Goal: Check status

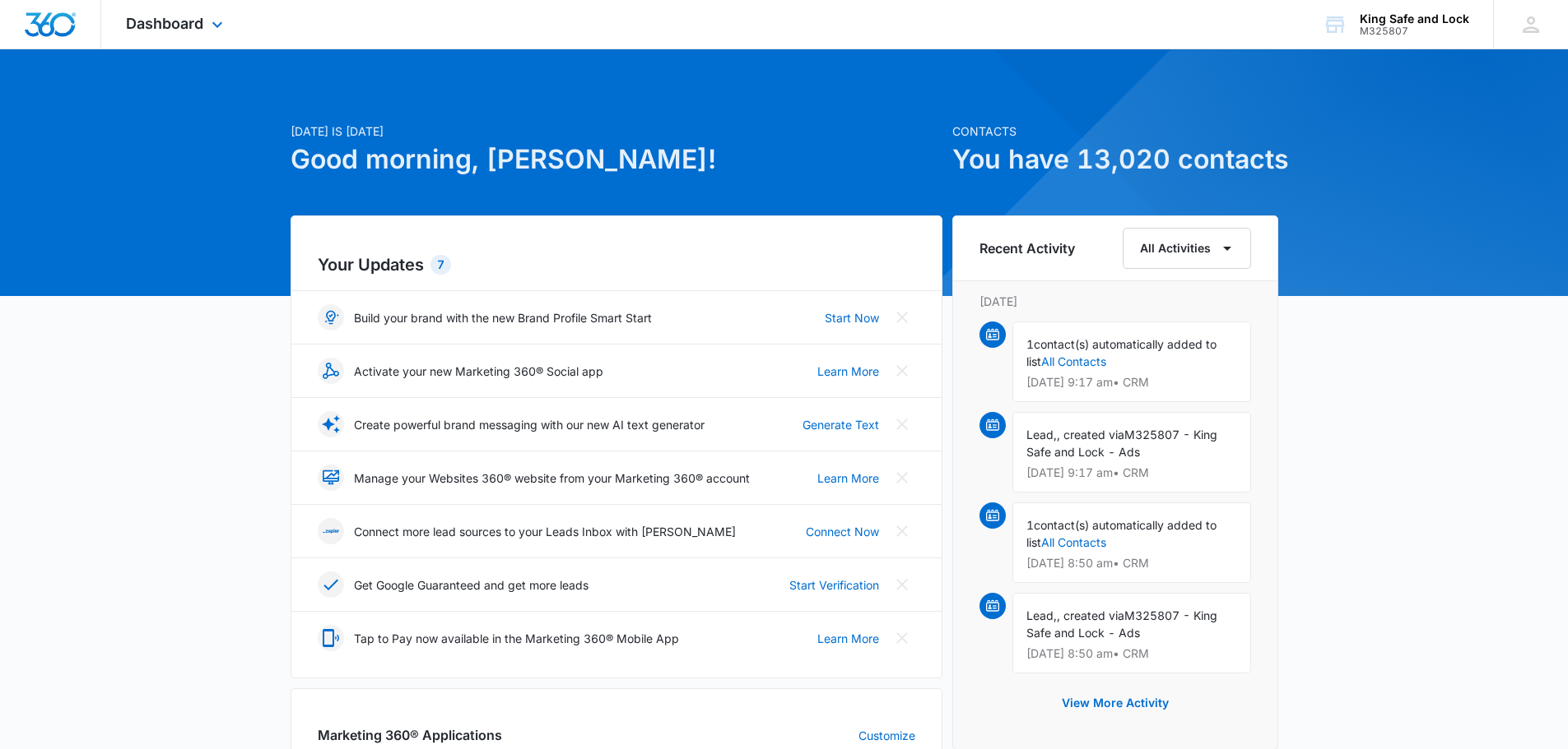
click at [211, 17] on div "Dashboard Apps Reputation CRM Email Social Payments POS Content Ads Intelligenc…" at bounding box center [176, 24] width 151 height 49
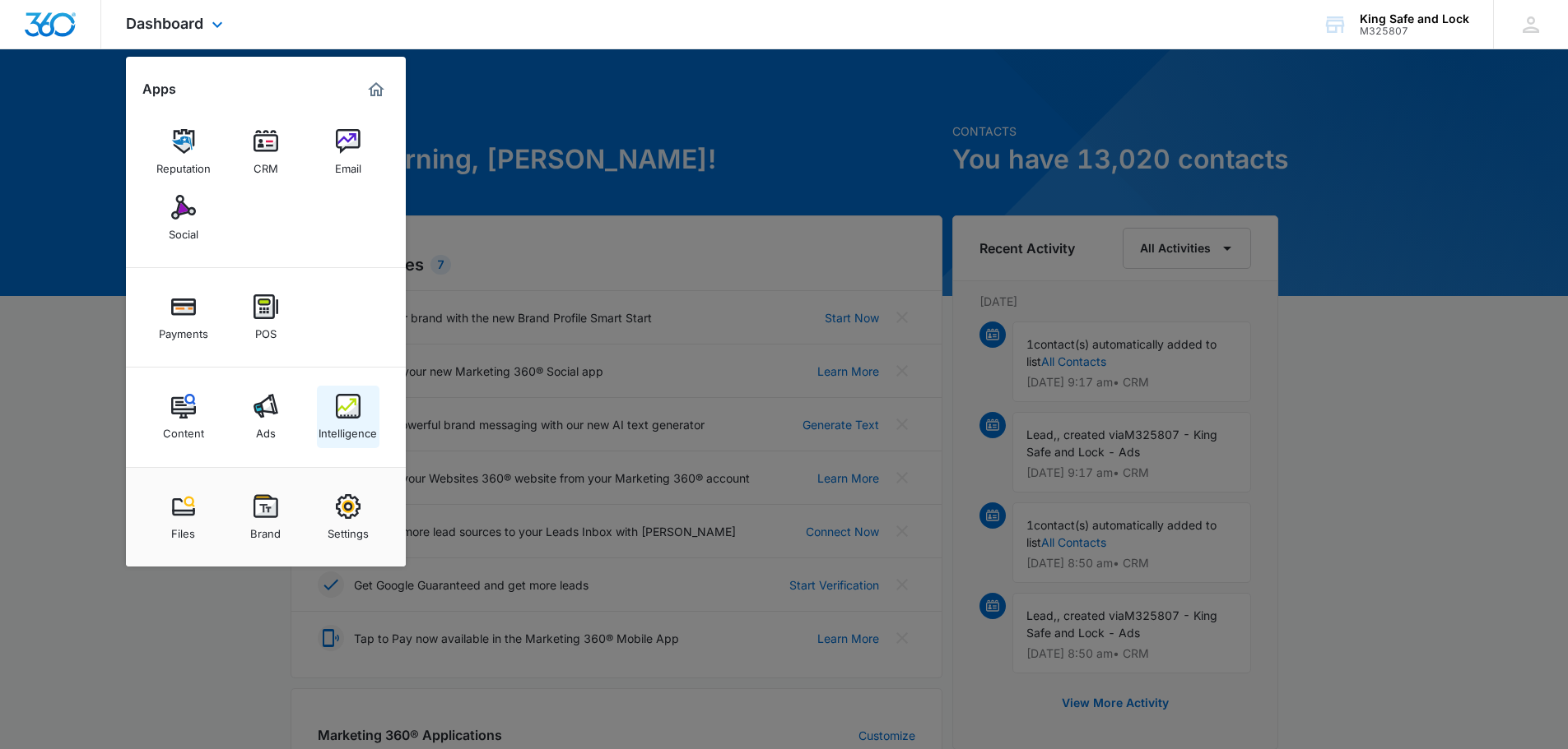
click at [366, 406] on link "Intelligence" at bounding box center [348, 417] width 63 height 63
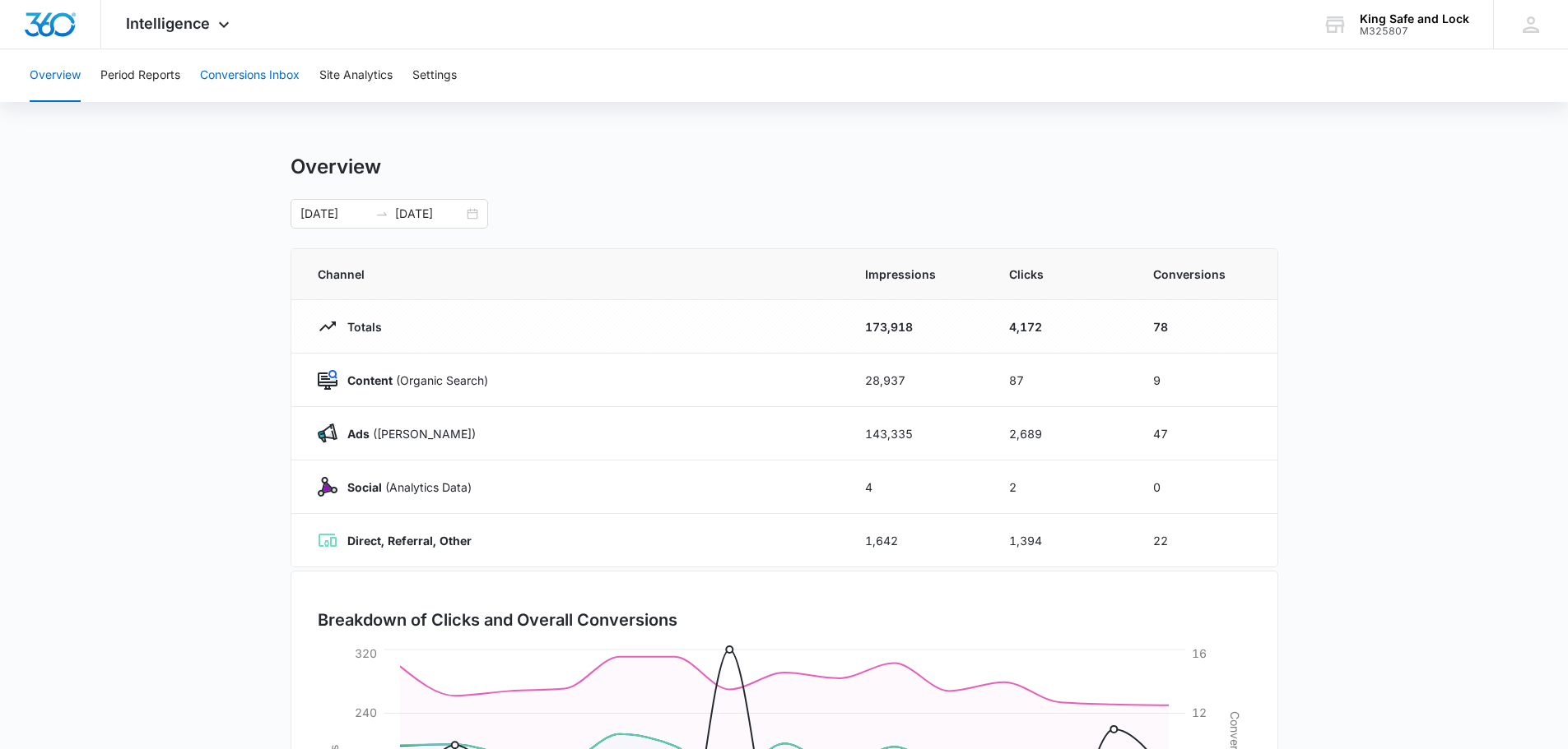
click at [260, 75] on button "Conversions Inbox" at bounding box center [250, 76] width 100 height 53
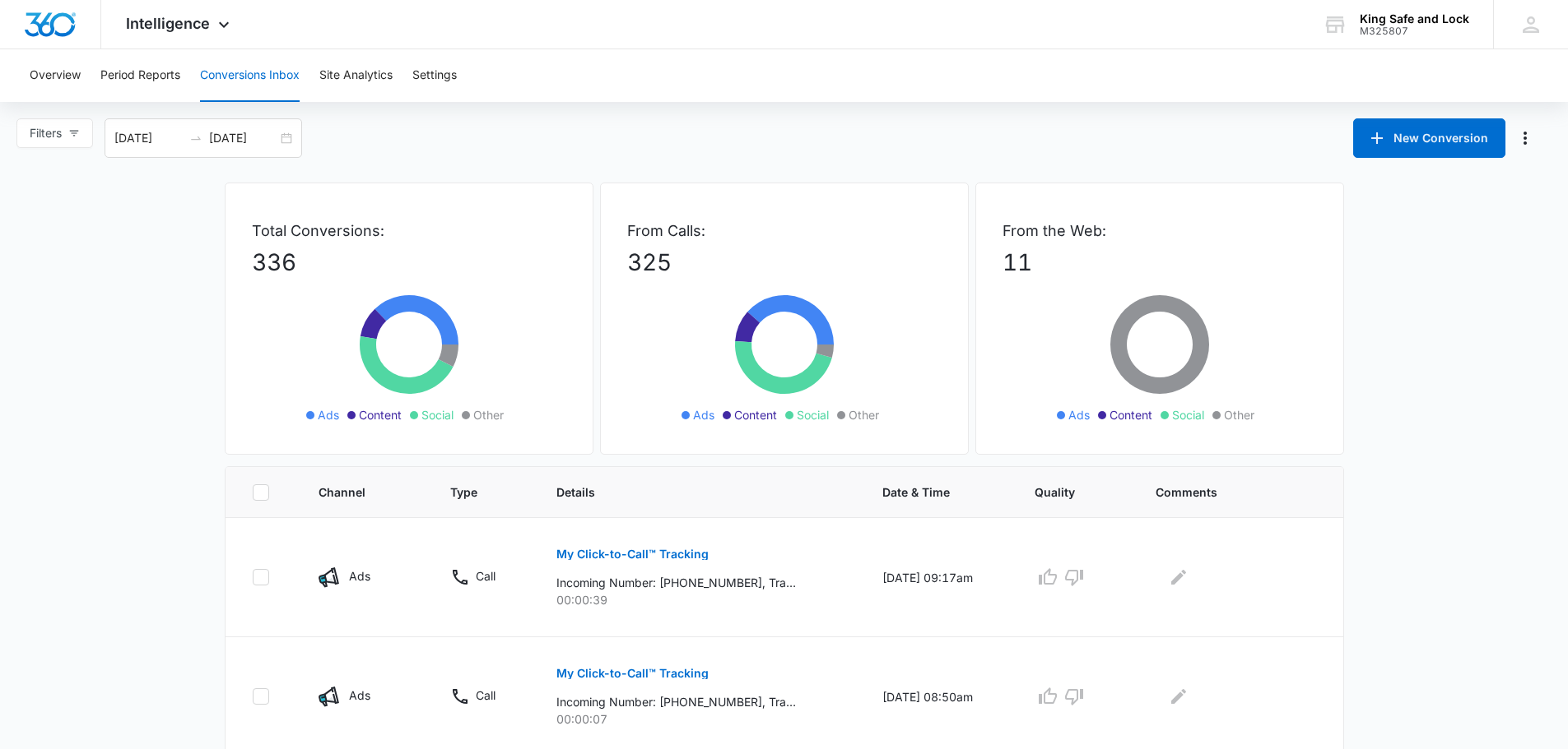
click at [267, 75] on button "Conversions Inbox" at bounding box center [250, 76] width 100 height 53
click at [66, 133] on button "Filters" at bounding box center [54, 133] width 77 height 30
click at [35, 216] on input "Ads" at bounding box center [32, 221] width 13 height 13
radio input "true"
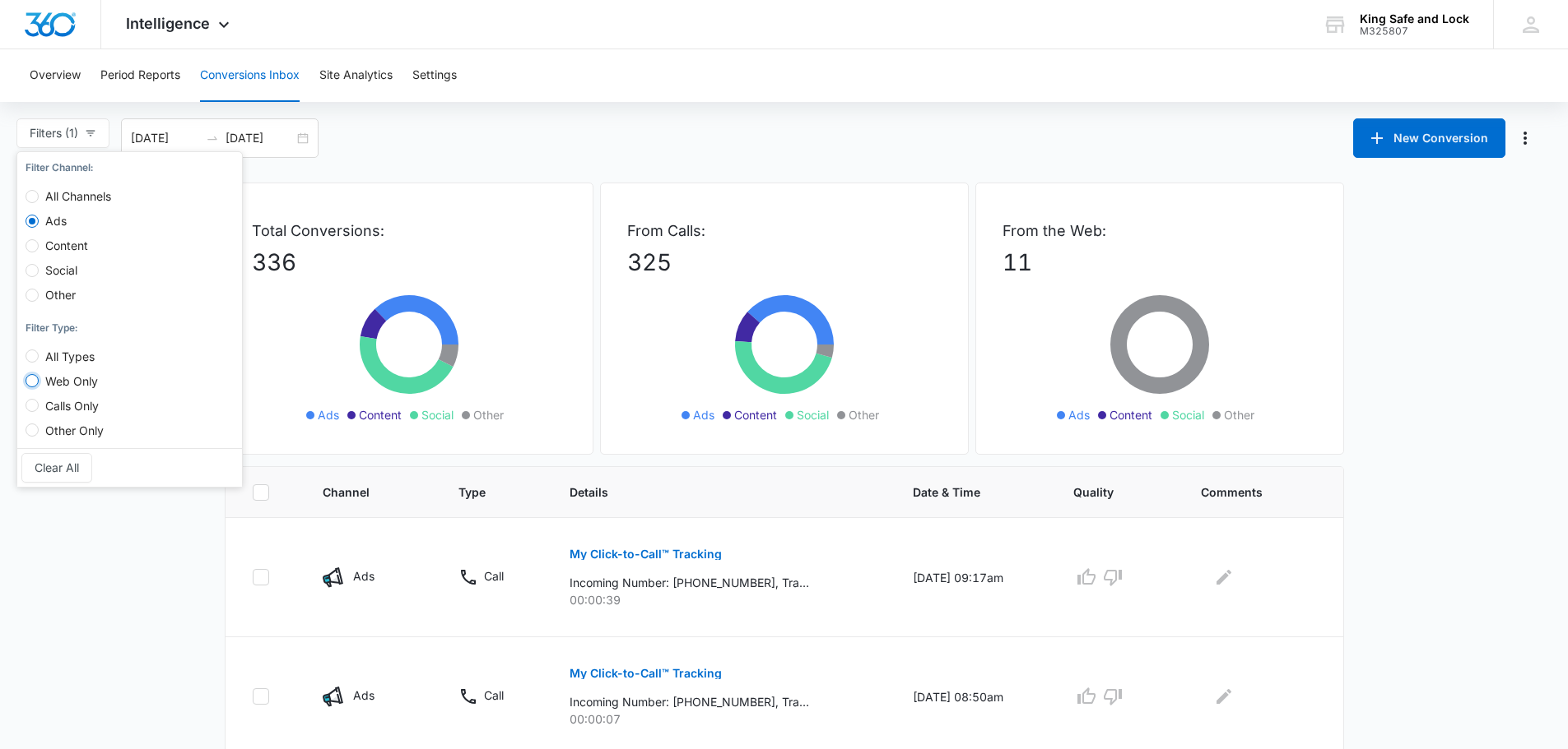
click at [31, 375] on input "Web Only" at bounding box center [32, 381] width 13 height 13
radio input "true"
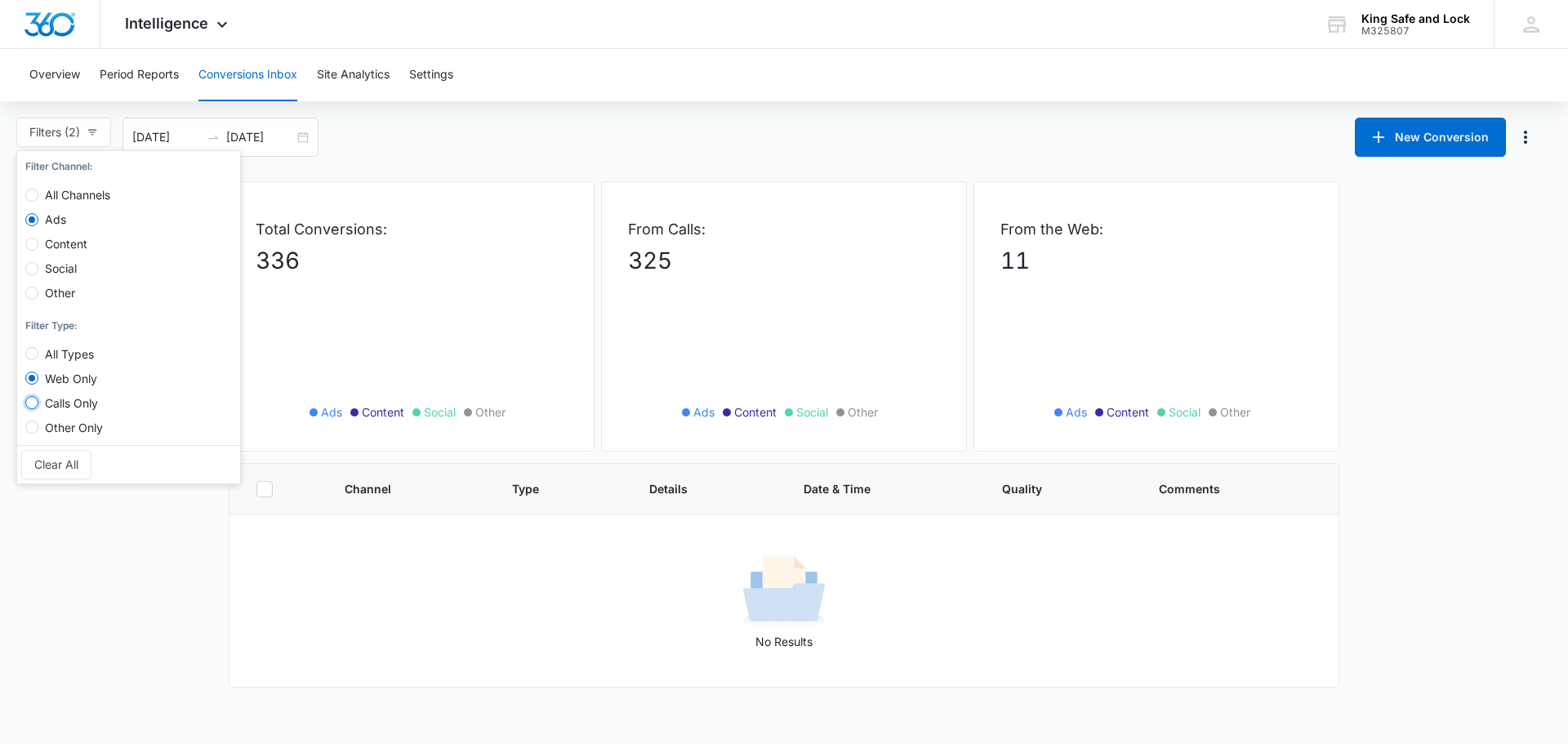
click at [37, 397] on input "Calls Only" at bounding box center [32, 403] width 13 height 13
radio input "true"
radio input "false"
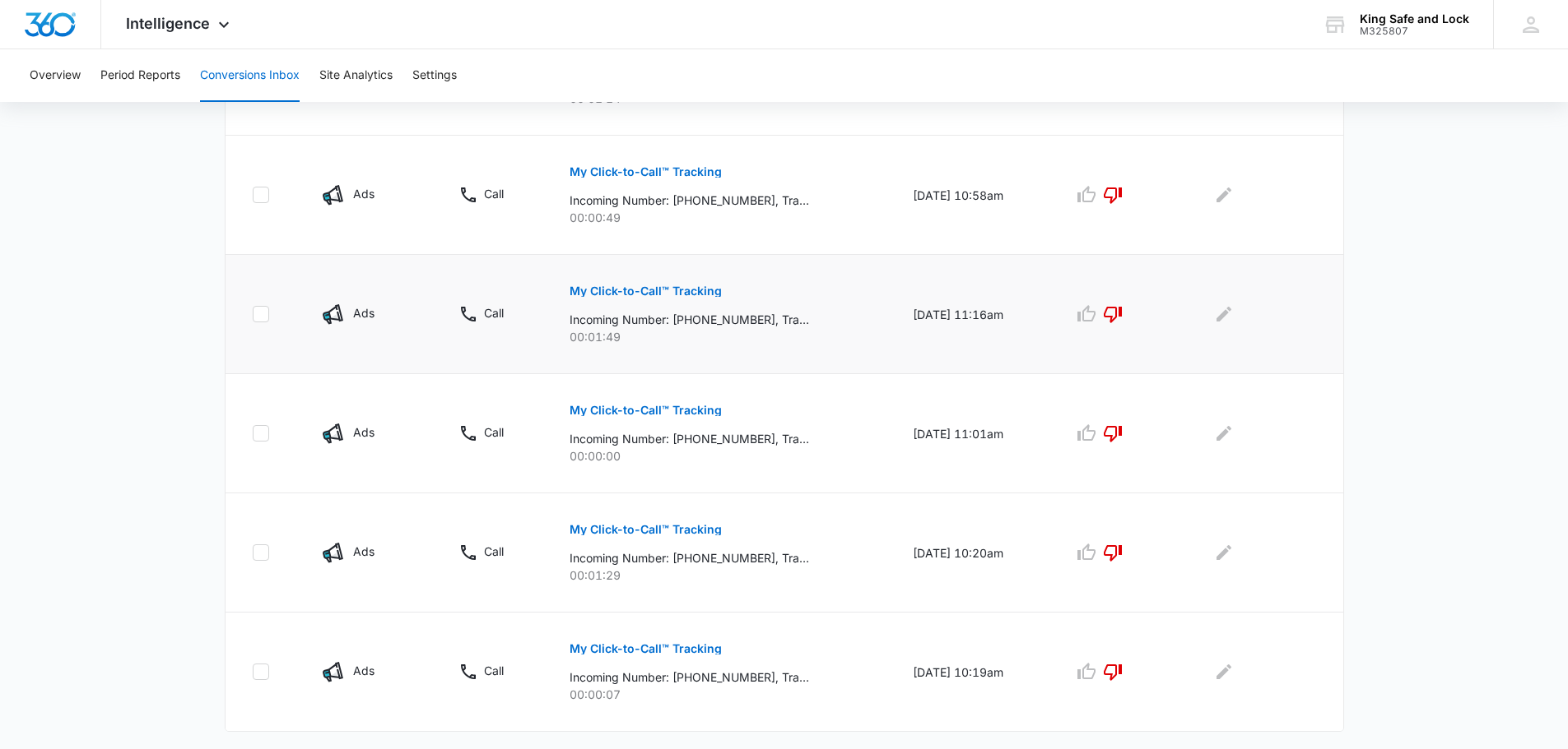
scroll to position [1012, 0]
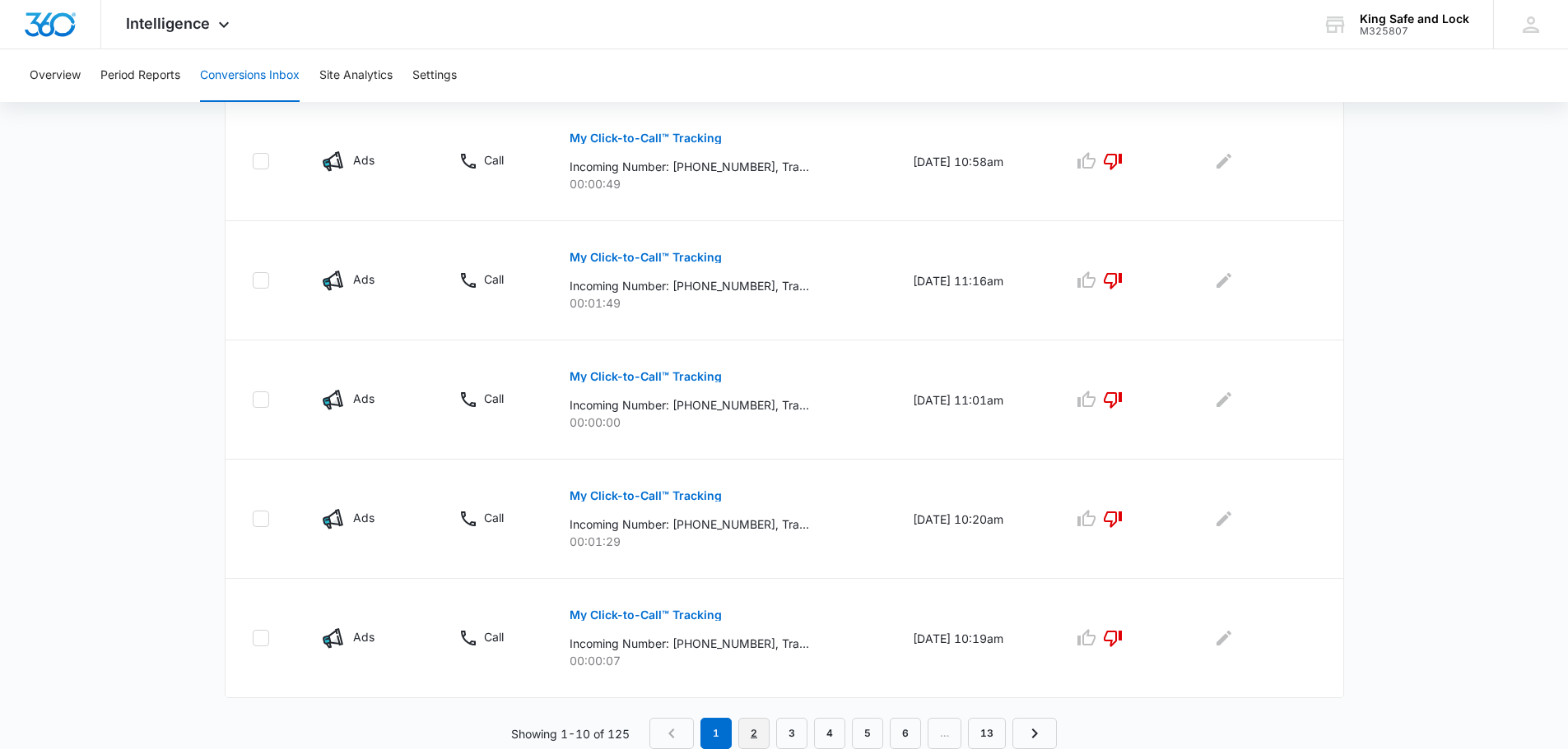
click at [758, 733] on link "2" at bounding box center [754, 733] width 31 height 31
click at [718, 728] on link "1" at bounding box center [720, 733] width 31 height 31
click at [754, 724] on link "2" at bounding box center [754, 733] width 31 height 31
click at [794, 725] on link "3" at bounding box center [796, 733] width 31 height 31
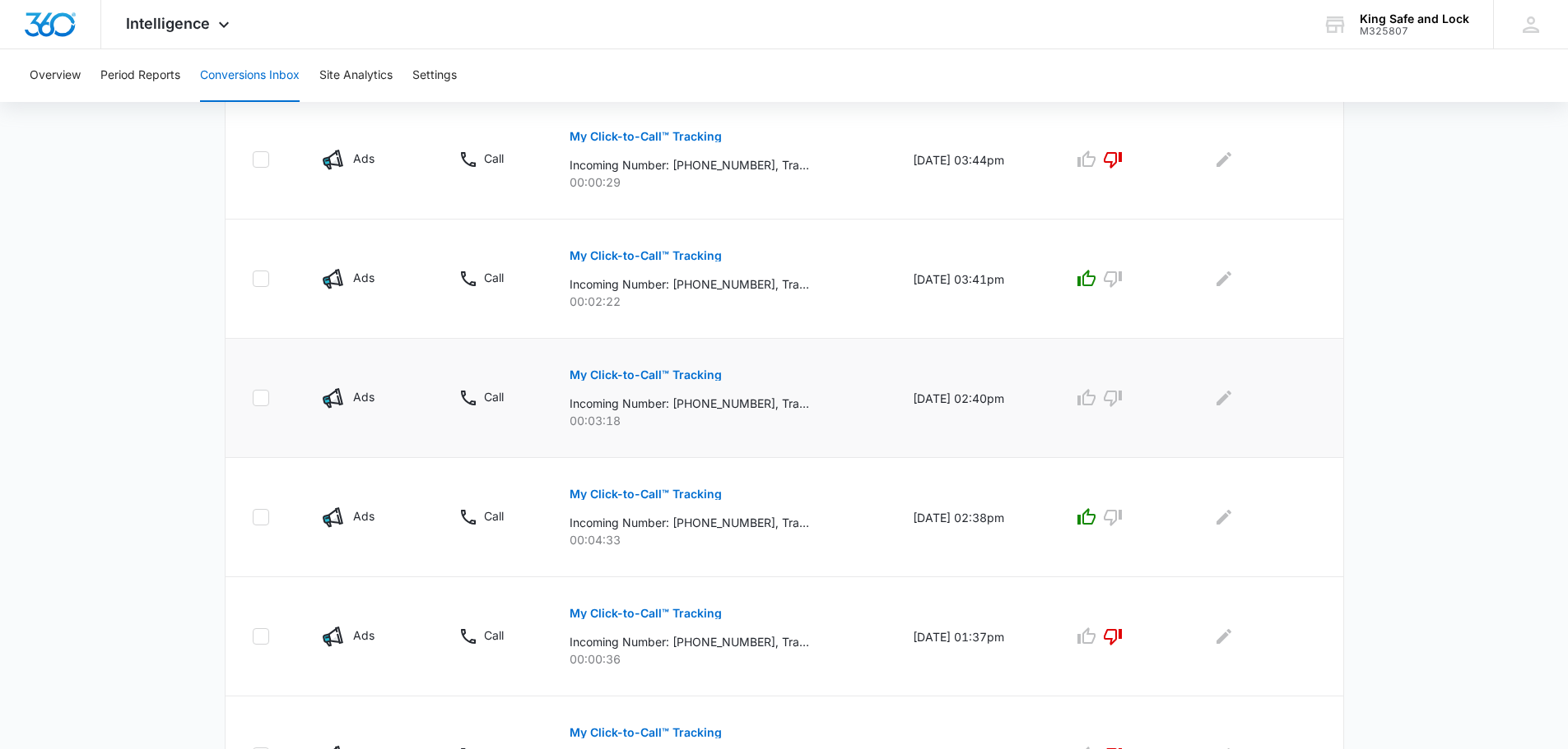
scroll to position [355, 0]
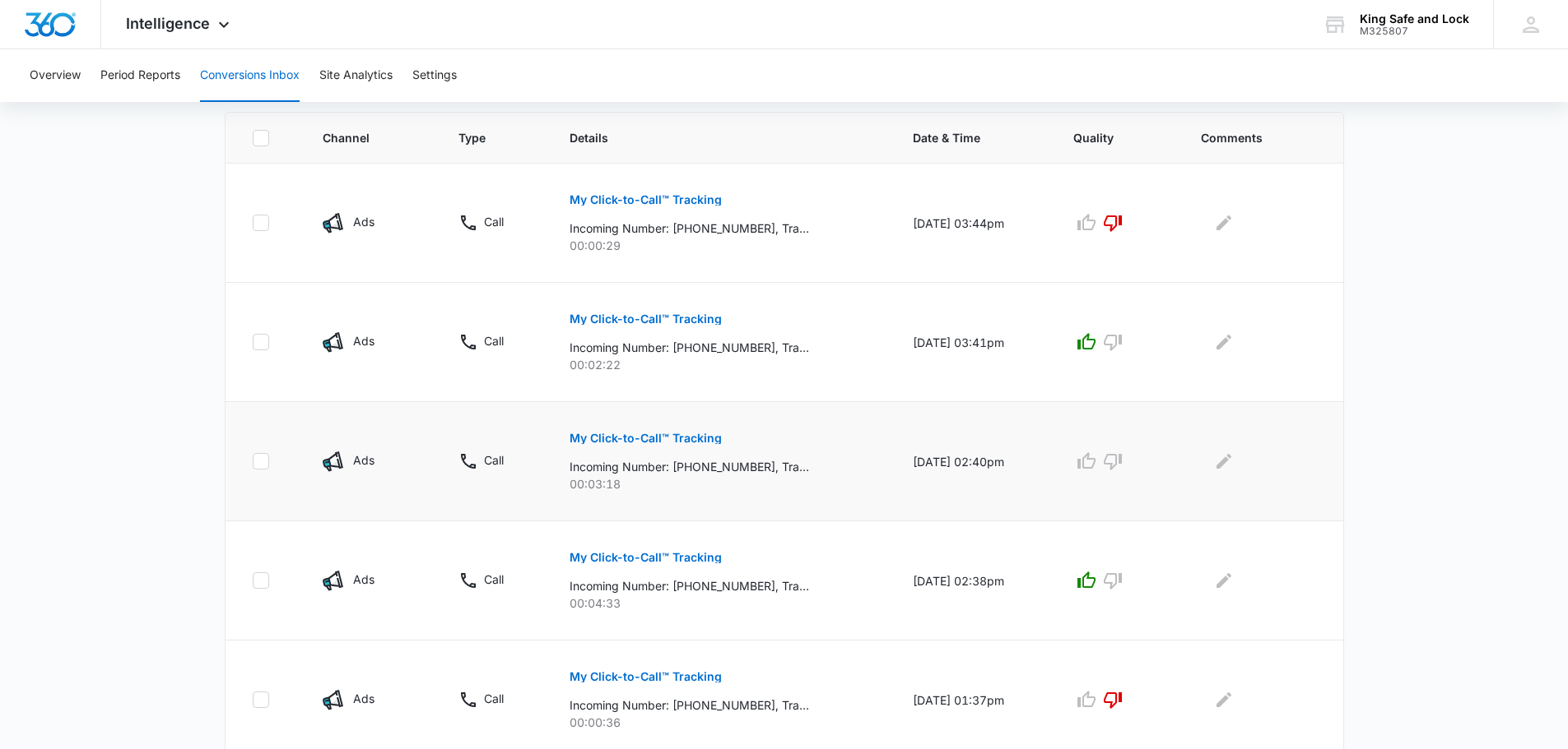
click at [649, 434] on p "My Click-to-Call™ Tracking" at bounding box center [646, 439] width 152 height 12
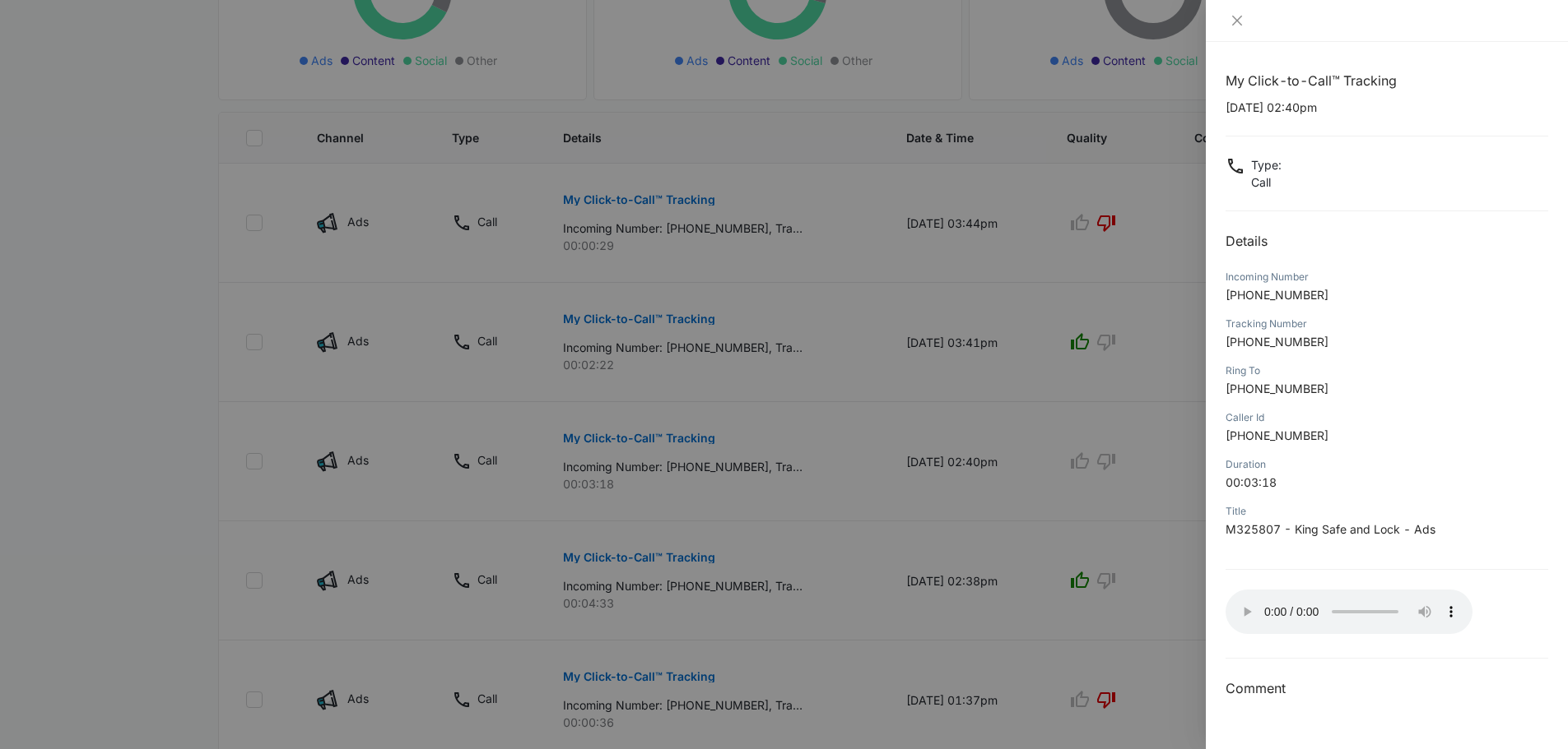
click at [936, 463] on div at bounding box center [784, 374] width 1568 height 749
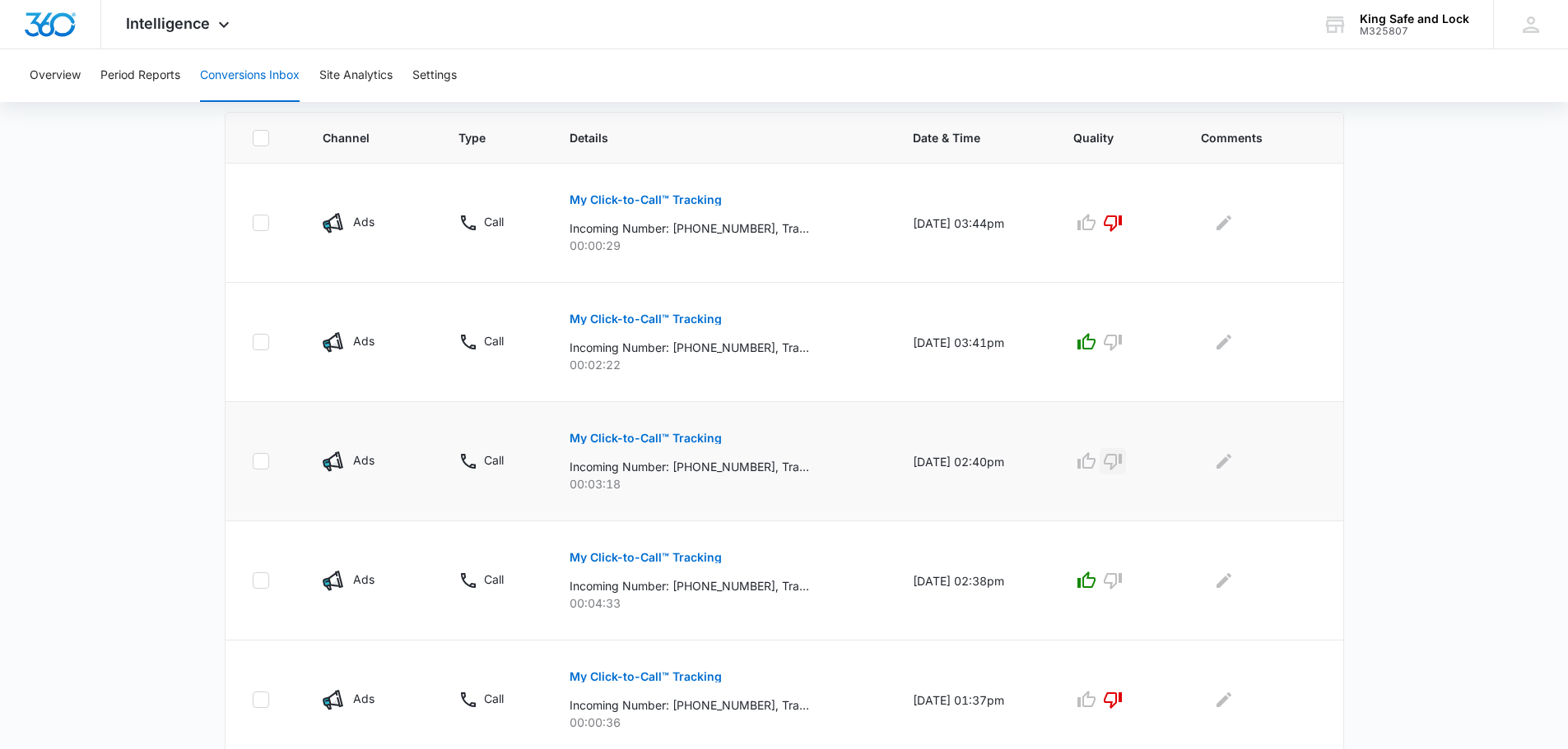
click at [1121, 455] on icon "button" at bounding box center [1113, 463] width 18 height 16
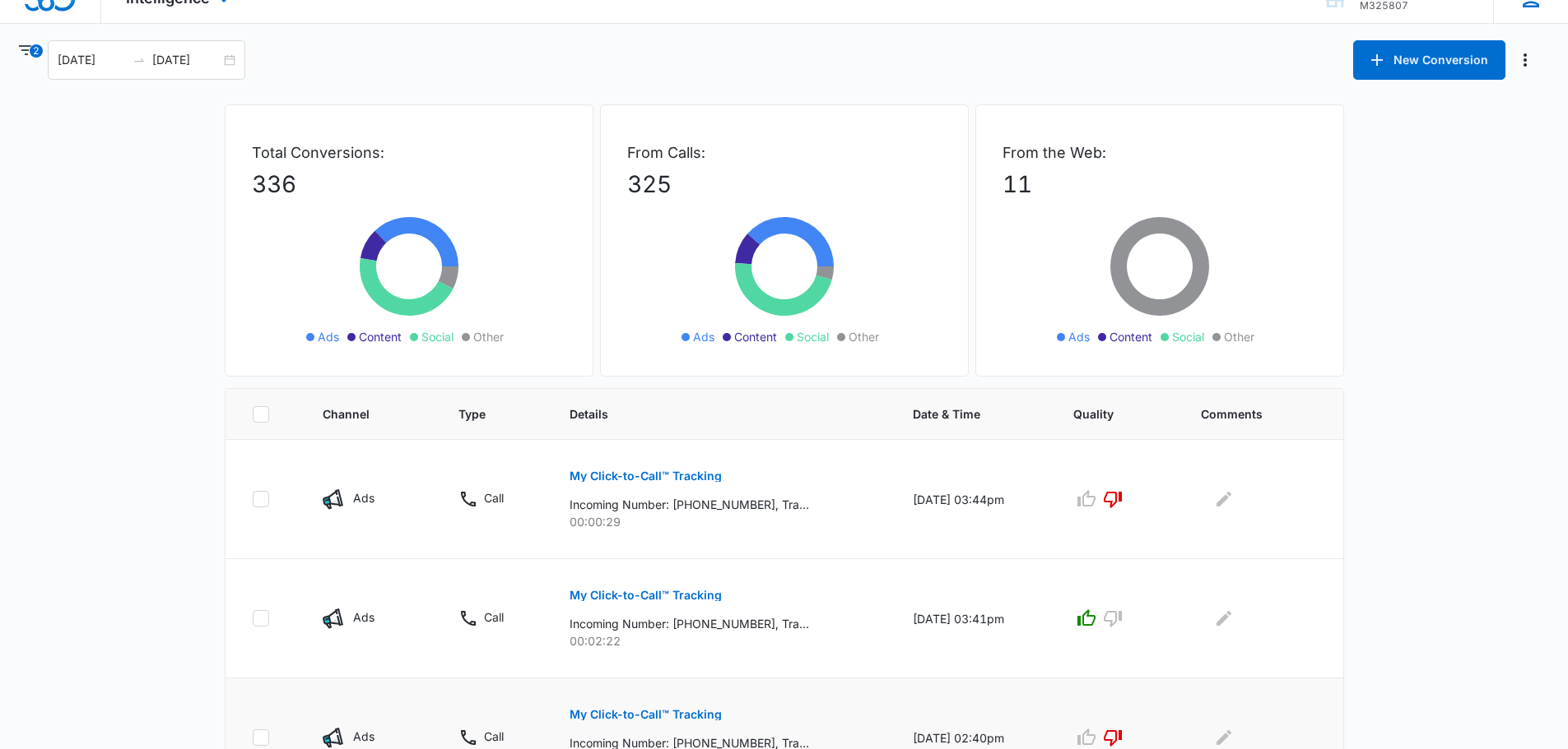
scroll to position [0, 0]
